Goal: Task Accomplishment & Management: Use online tool/utility

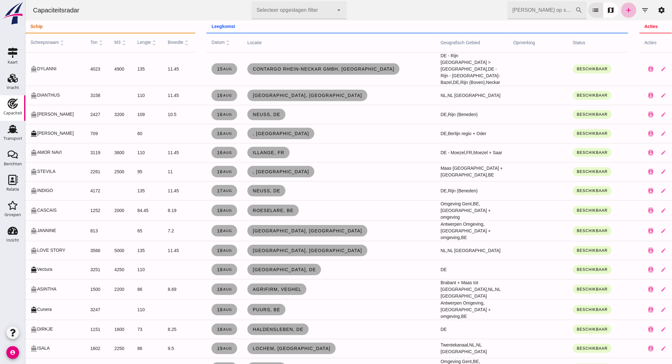
scroll to position [792, 0]
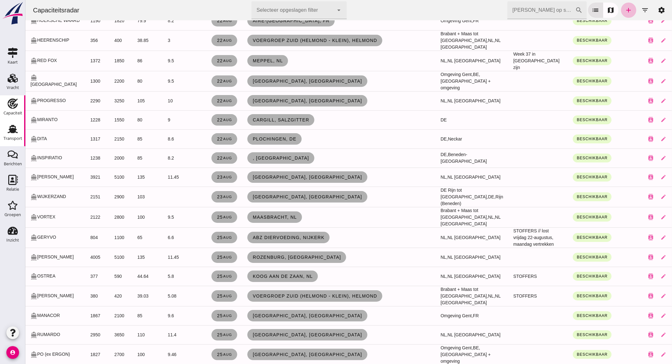
click at [7, 135] on div "Transport" at bounding box center [12, 138] width 19 height 9
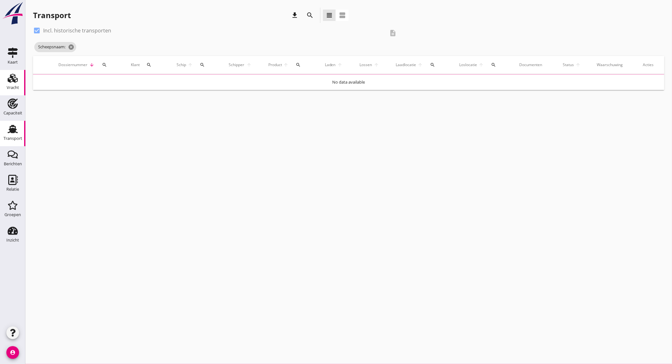
click at [18, 86] on div "Vracht" at bounding box center [13, 87] width 12 height 4
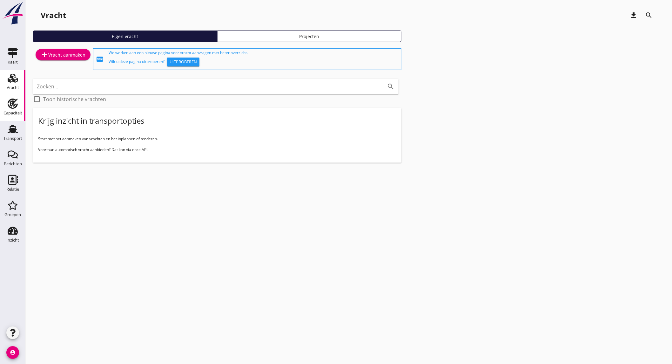
click at [7, 104] on div "Capaciteit" at bounding box center [12, 103] width 15 height 10
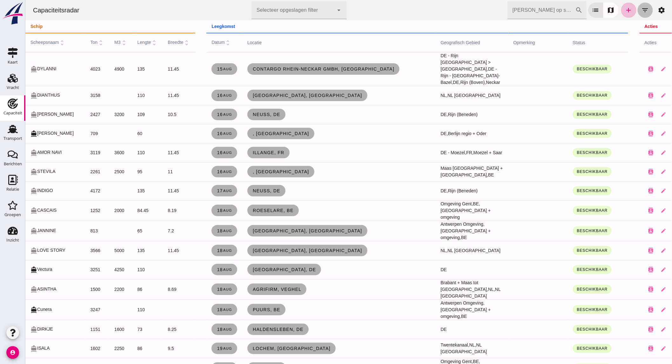
drag, startPoint x: 642, startPoint y: 6, endPoint x: 448, endPoint y: 17, distance: 194.4
click at [642, 6] on icon "filter_list" at bounding box center [645, 10] width 8 height 8
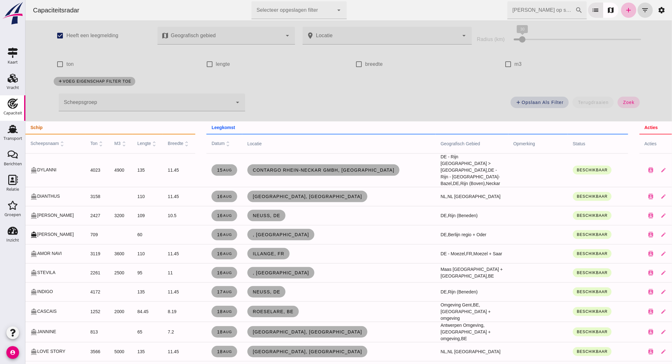
click div
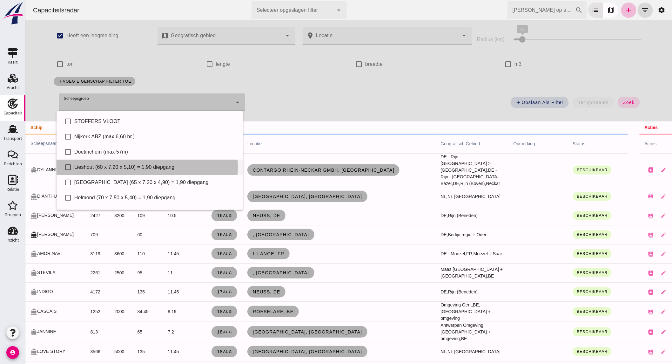
click div "check_box_outline_blank Lieshout (60 x 7,20 x 5,10) = 1,90 diepgang"
type input "Lieshout (60 x 7,20 x 5,10) = 1,90 diepgang"
checkbox input "true"
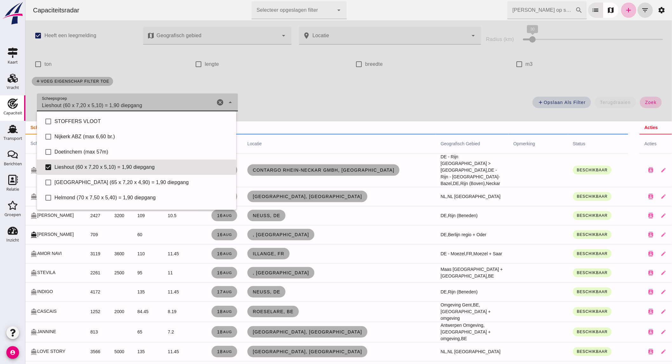
click span "zoek"
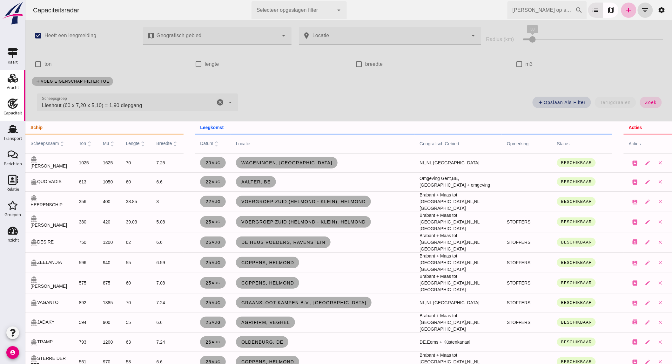
click at [18, 89] on div "Vracht" at bounding box center [13, 87] width 12 height 4
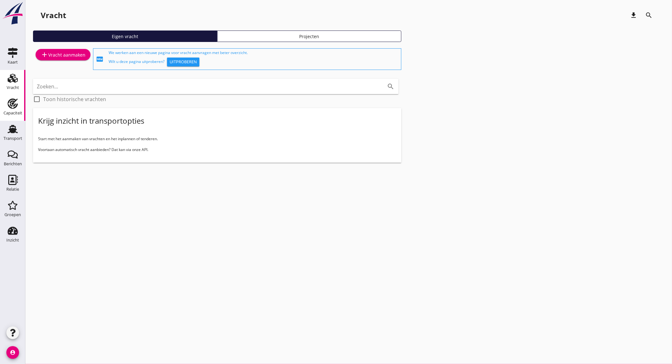
click at [17, 112] on div "Capaciteit" at bounding box center [12, 113] width 19 height 4
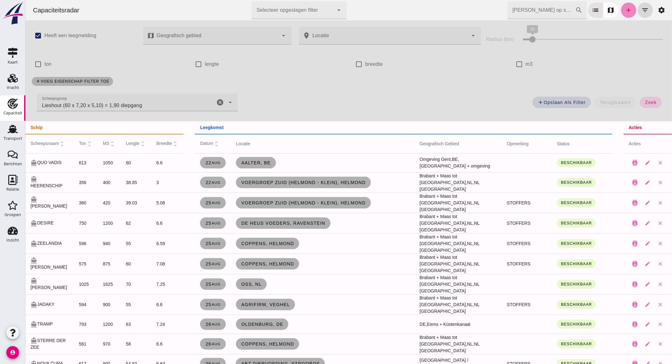
click at [625, 10] on icon "add" at bounding box center [629, 10] width 8 height 8
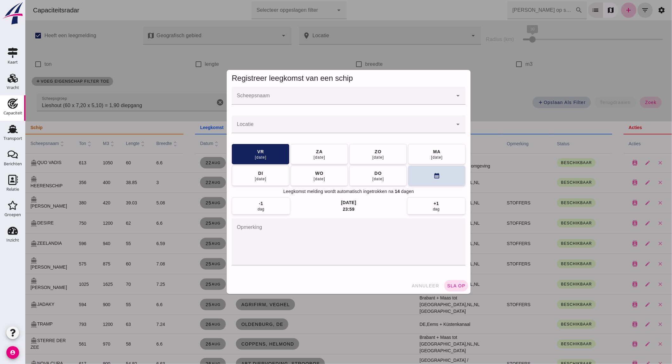
click div
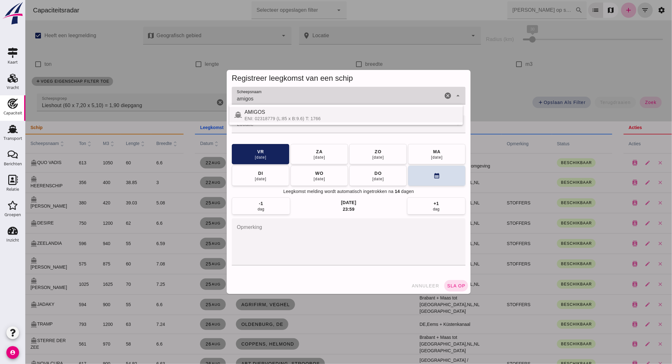
click at [365, 111] on div "AMIGOS" at bounding box center [350, 112] width 213 height 8
type input "AMIGOS"
click div
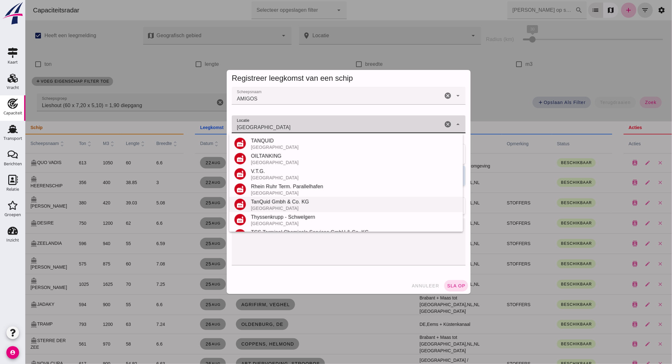
scroll to position [135, 0]
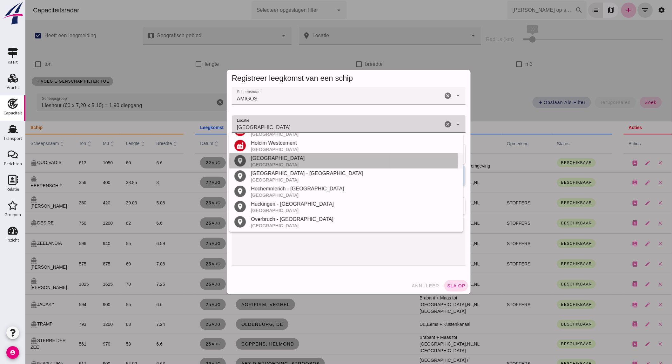
click at [271, 163] on div "[GEOGRAPHIC_DATA]" at bounding box center [354, 164] width 207 height 5
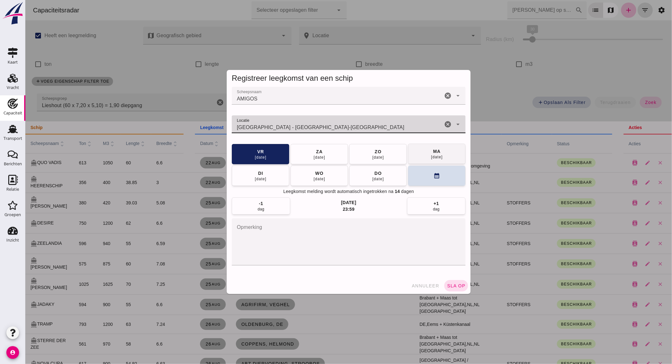
type input "[GEOGRAPHIC_DATA] - [GEOGRAPHIC_DATA]-[GEOGRAPHIC_DATA]"
click button "[DATE]"
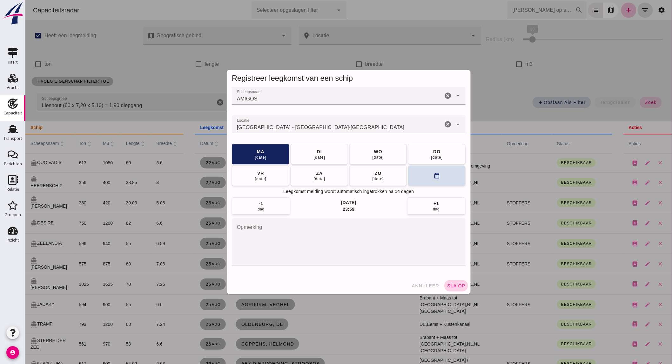
click button "sla op"
